Goal: Task Accomplishment & Management: Manage account settings

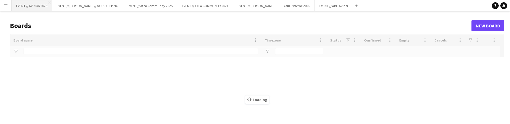
type input "******"
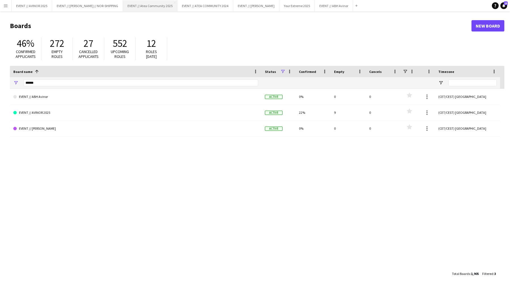
click at [153, 6] on button "EVENT // Atea Community 2025 Close" at bounding box center [150, 5] width 54 height 11
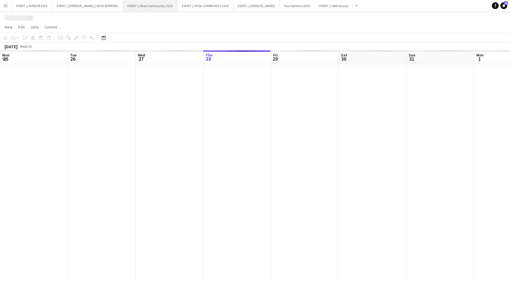
scroll to position [0, 135]
click at [155, 5] on button "EVENT // Atea Community 2025 Close" at bounding box center [150, 5] width 54 height 11
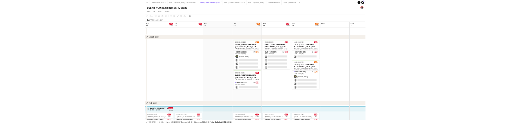
scroll to position [0, 216]
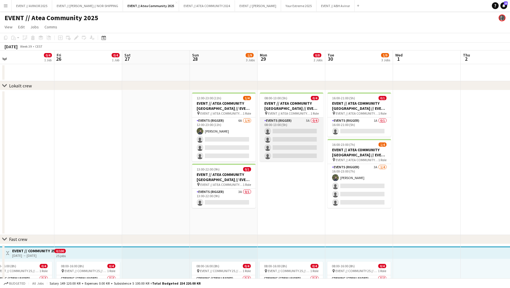
click at [312, 124] on app-card-role "Events (Rigger) 5A 0/4 08:00-13:00 (5h) single-neutral-actions single-neutral-a…" at bounding box center [291, 139] width 63 height 44
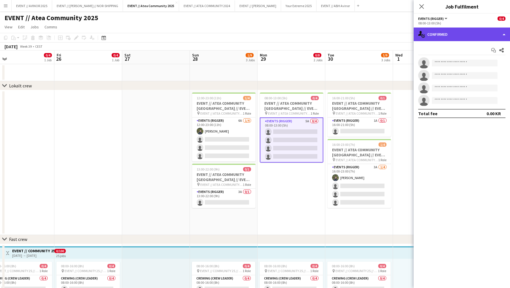
click at [475, 34] on div "single-neutral-actions-check-2 Confirmed" at bounding box center [462, 34] width 96 height 14
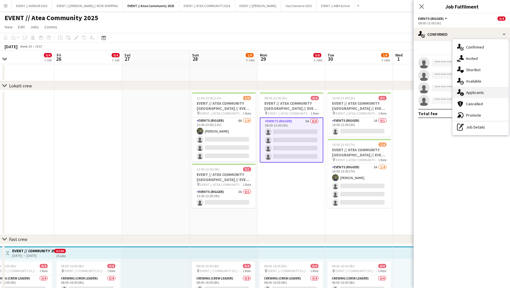
click at [478, 91] on div "single-neutral-actions-information Applicants" at bounding box center [480, 92] width 56 height 11
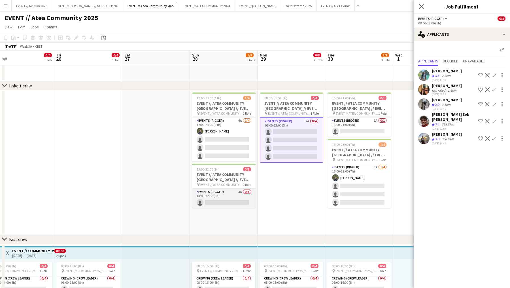
click at [239, 124] on app-card-role "Events (Rigger) 3A 0/1 13:00-22:00 (9h) single-neutral-actions" at bounding box center [223, 197] width 63 height 19
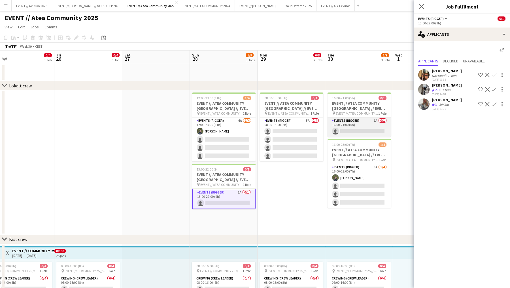
click at [340, 121] on app-card-role "Events (Rigger) 1A 0/1 16:00-21:00 (5h) single-neutral-actions" at bounding box center [358, 126] width 63 height 19
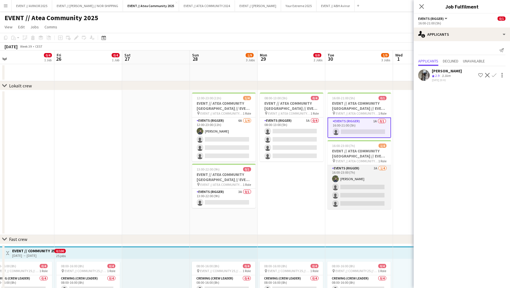
click at [351, 124] on app-card-role "Events (Rigger) 3A [DATE] 16:00-23:00 (7h) [PERSON_NAME] single-neutral-actions…" at bounding box center [358, 187] width 63 height 44
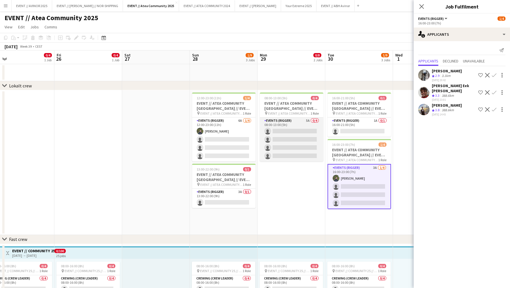
click at [292, 124] on app-card-role "Events (Rigger) 5A 0/4 08:00-13:00 (5h) single-neutral-actions single-neutral-a…" at bounding box center [291, 139] width 63 height 44
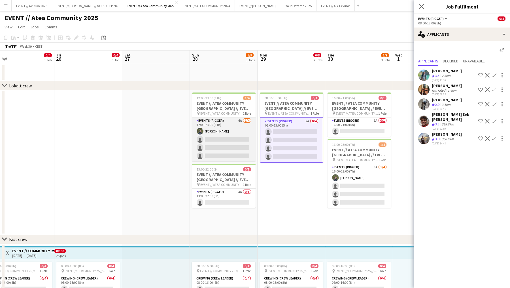
click at [248, 124] on app-card-role "Events (Rigger) 6A [DATE] 12:00-23:00 (11h) [PERSON_NAME] single-neutral-action…" at bounding box center [223, 139] width 63 height 44
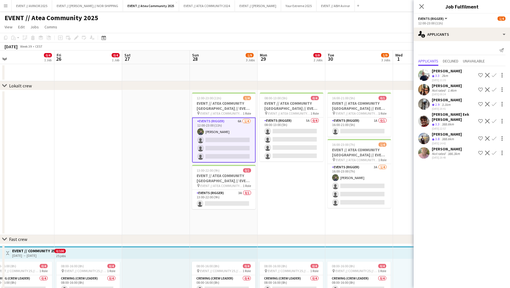
click at [422, 124] on app-user-avatar at bounding box center [423, 152] width 11 height 11
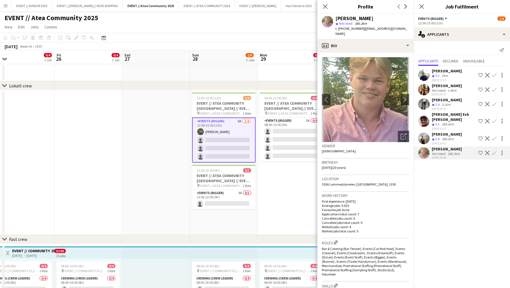
click at [422, 124] on app-user-avatar at bounding box center [423, 152] width 11 height 11
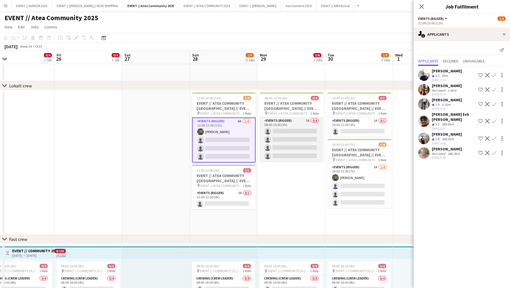
click at [296, 124] on app-card-role "Events (Rigger) 5A 0/4 08:00-13:00 (5h) single-neutral-actions single-neutral-a…" at bounding box center [291, 139] width 63 height 44
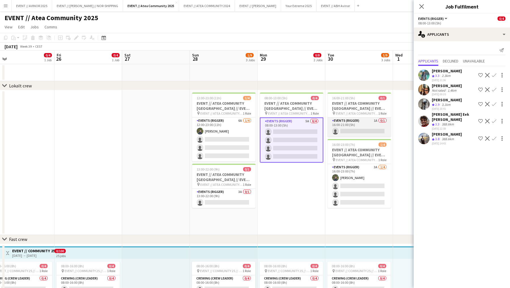
click at [346, 124] on app-card-role "Events (Rigger) 1A 0/1 16:00-21:00 (5h) single-neutral-actions" at bounding box center [358, 126] width 63 height 19
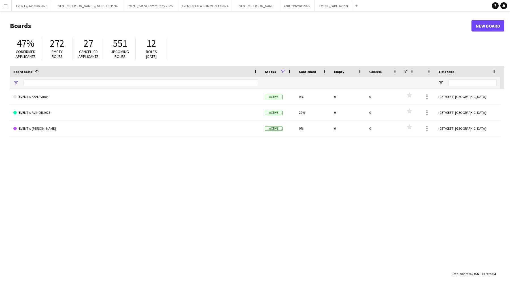
type input "******"
click at [149, 8] on button "EVENT // Atea Community 2025 Close" at bounding box center [150, 5] width 54 height 11
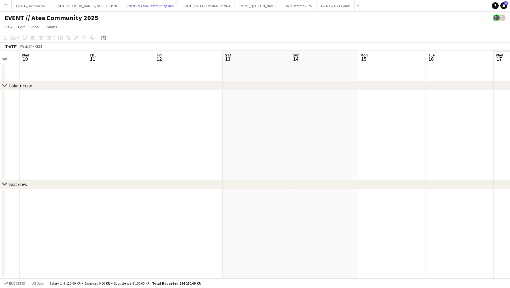
scroll to position [0, 239]
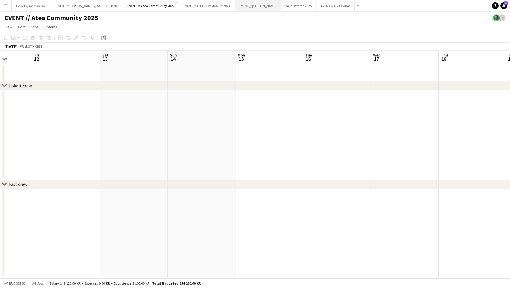
click at [243, 4] on button "EVENT // [PERSON_NAME] Close" at bounding box center [258, 5] width 46 height 11
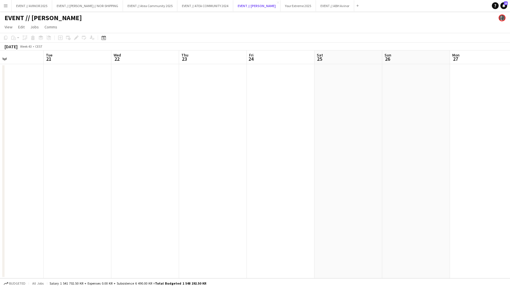
scroll to position [0, 160]
click at [279, 2] on app-icon "Close" at bounding box center [278, 2] width 2 height 2
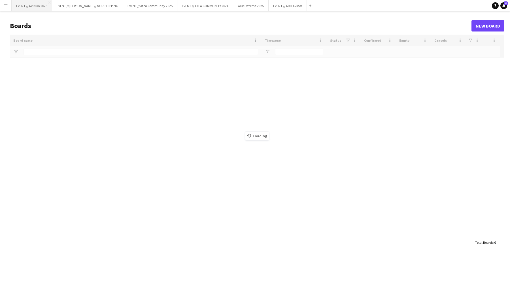
type input "******"
click at [38, 5] on button "EVENT // AVINOR 2025 Close" at bounding box center [32, 5] width 41 height 11
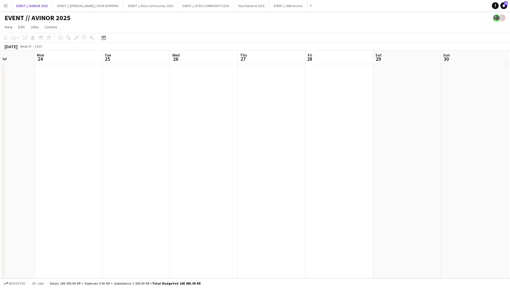
scroll to position [0, 114]
